Goal: Information Seeking & Learning: Check status

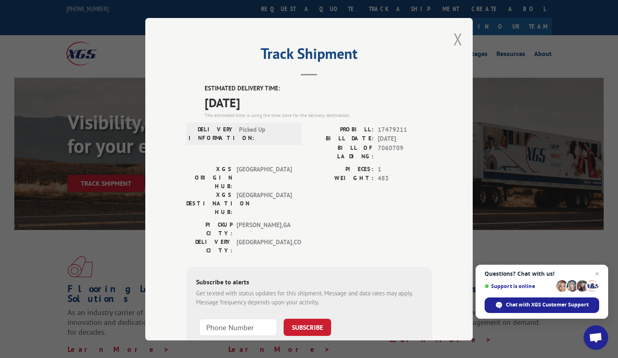
click at [456, 42] on button "Close modal" at bounding box center [457, 39] width 9 height 22
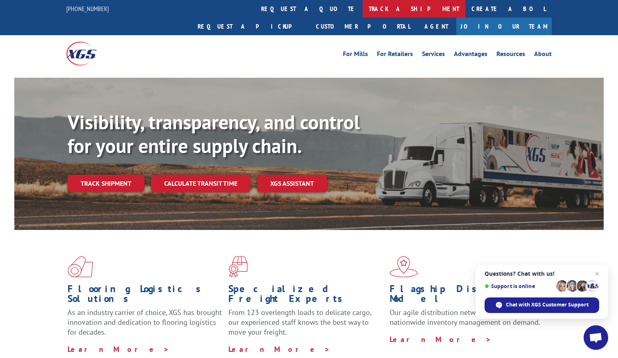
click at [362, 8] on link "track a shipment" at bounding box center [413, 9] width 103 height 18
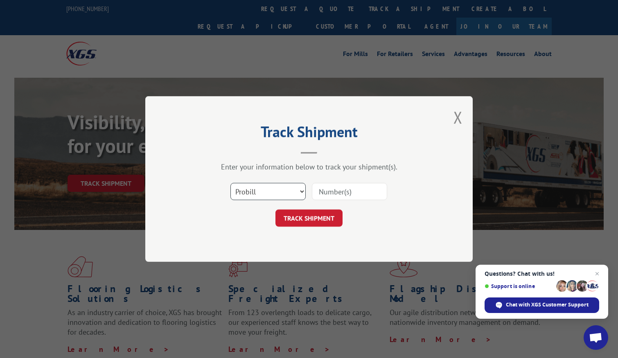
click at [242, 188] on select "Select category... Probill BOL PO" at bounding box center [267, 191] width 75 height 17
select select "po"
click at [230, 183] on select "Select category... Probill BOL PO" at bounding box center [267, 191] width 75 height 17
click at [342, 186] on input at bounding box center [349, 191] width 75 height 17
paste input "08503742"
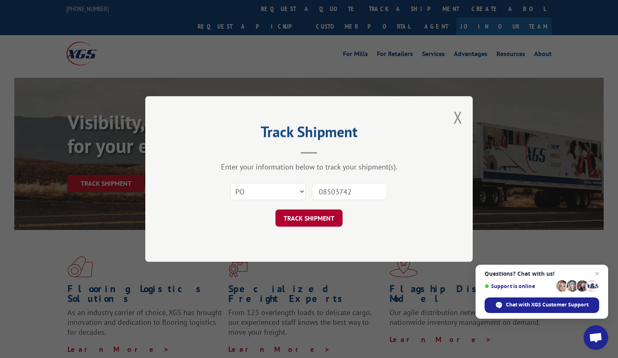
type input "08503742"
click at [313, 222] on button "TRACK SHIPMENT" at bounding box center [308, 217] width 67 height 17
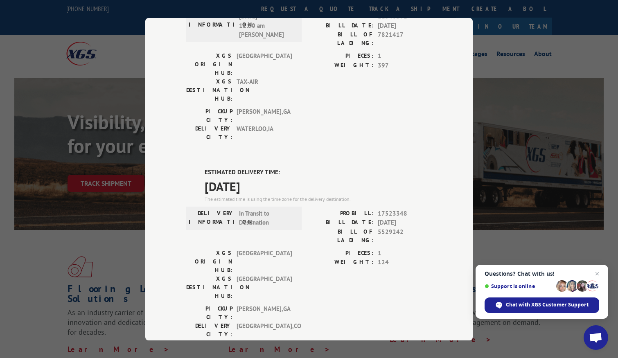
scroll to position [123, 0]
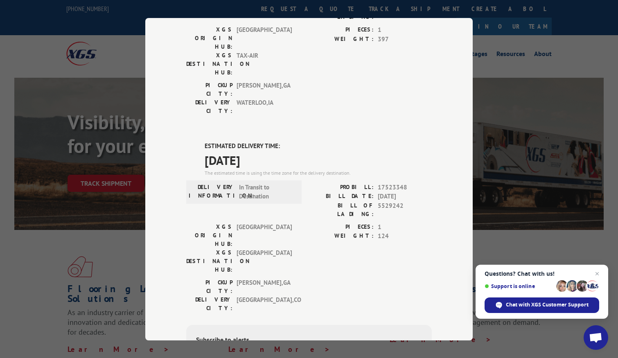
drag, startPoint x: 272, startPoint y: 117, endPoint x: 189, endPoint y: 97, distance: 85.7
click at [189, 142] on div "ESTIMATED DELIVERY TIME: [DATE] The estimated time is using the time zone for t…" at bounding box center [308, 289] width 245 height 294
copy div "ESTIMATED DELIVERY TIME: [DATE]"
